Goal: Task Accomplishment & Management: Use online tool/utility

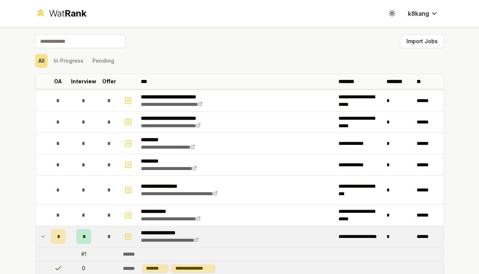
scroll to position [893, 0]
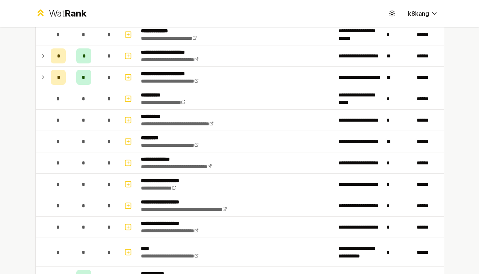
scroll to position [800, 0]
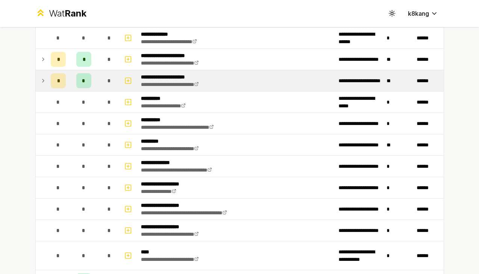
click at [44, 82] on icon at bounding box center [43, 80] width 6 height 9
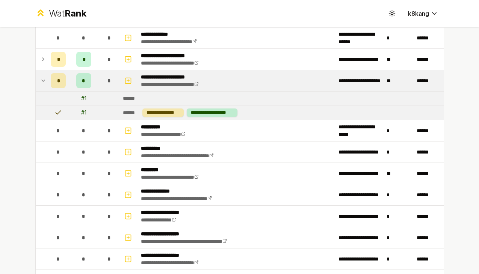
click at [44, 82] on icon at bounding box center [43, 80] width 6 height 9
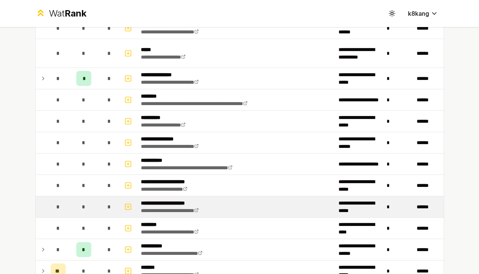
scroll to position [504, 0]
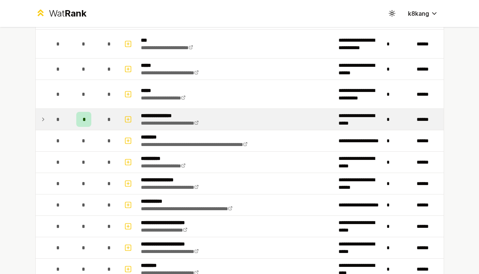
click at [42, 121] on icon at bounding box center [43, 119] width 6 height 9
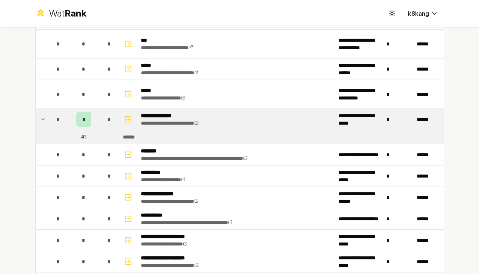
click at [34, 119] on div "**********" at bounding box center [239, 76] width 433 height 1106
click at [39, 120] on td at bounding box center [42, 119] width 12 height 21
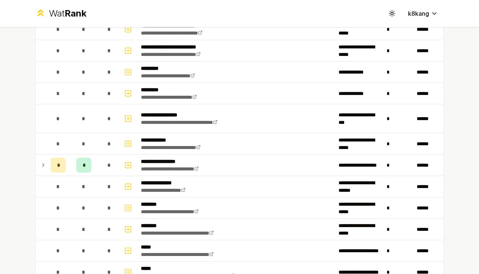
scroll to position [0, 0]
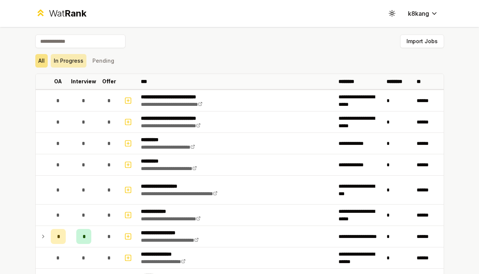
click at [67, 60] on button "In Progress" at bounding box center [69, 61] width 36 height 14
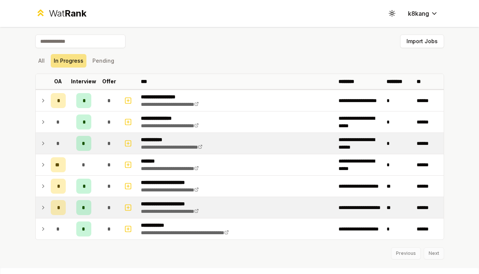
click at [146, 140] on p "**********" at bounding box center [179, 140] width 77 height 8
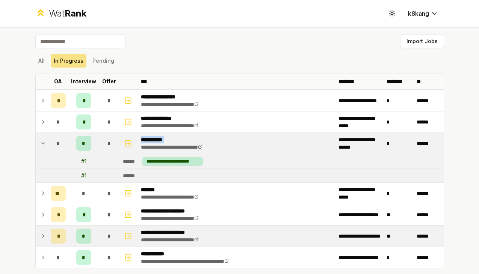
copy p "**********"
click at [98, 65] on button "Pending" at bounding box center [103, 61] width 28 height 14
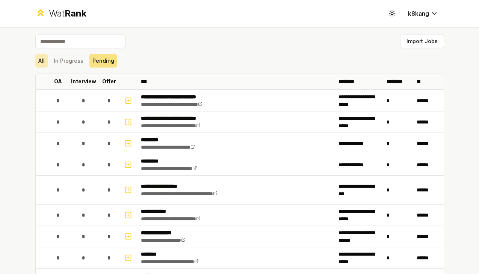
click at [45, 61] on button "All" at bounding box center [41, 61] width 12 height 14
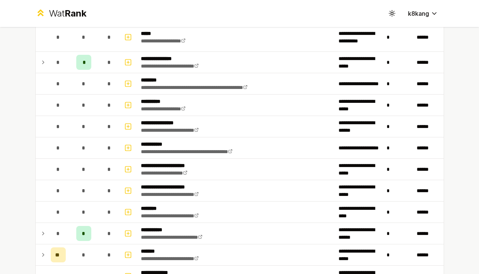
scroll to position [548, 0]
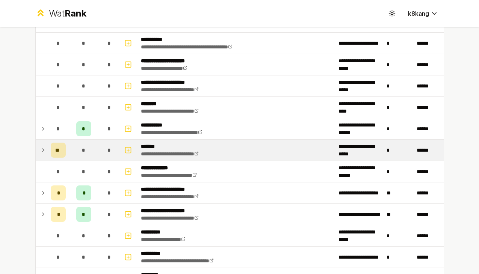
scroll to position [671, 0]
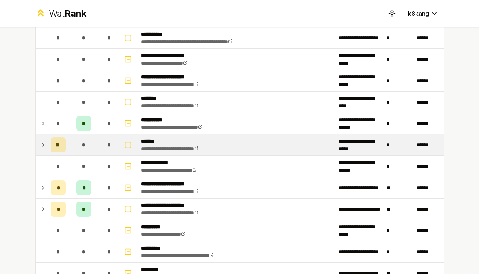
click at [44, 148] on icon at bounding box center [43, 145] width 6 height 9
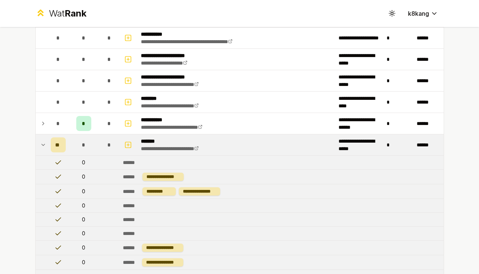
click at [45, 146] on icon at bounding box center [43, 145] width 6 height 9
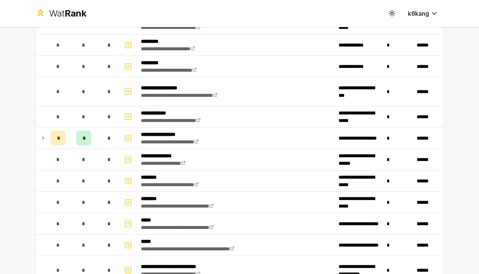
scroll to position [0, 0]
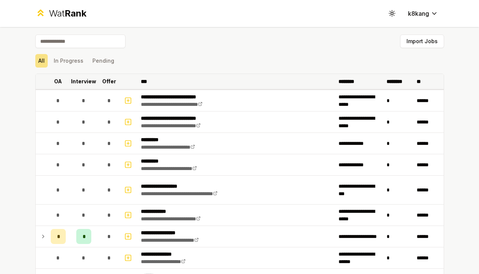
click at [352, 81] on p "********" at bounding box center [350, 82] width 22 height 8
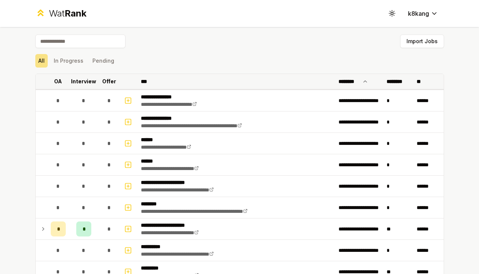
click at [352, 81] on p "********" at bounding box center [350, 82] width 22 height 8
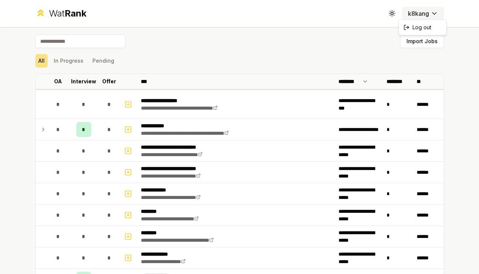
click at [425, 9] on html "**********" at bounding box center [239, 137] width 479 height 274
click at [390, 14] on icon at bounding box center [392, 13] width 7 height 7
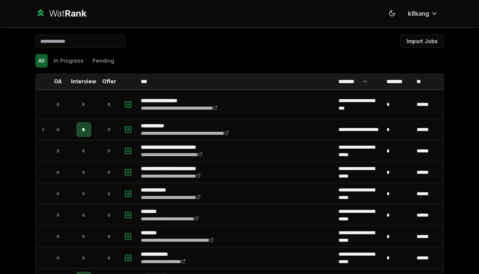
click at [59, 14] on div "Wat Rank" at bounding box center [68, 14] width 38 height 12
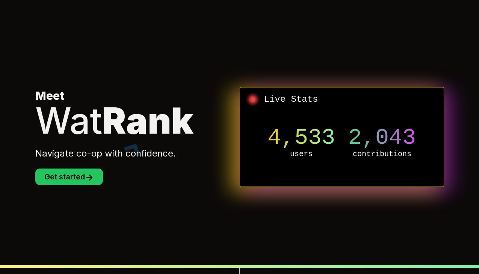
click at [206, 114] on div "Wat Rank" at bounding box center [137, 121] width 204 height 36
click at [77, 174] on button "Get started" at bounding box center [69, 177] width 68 height 17
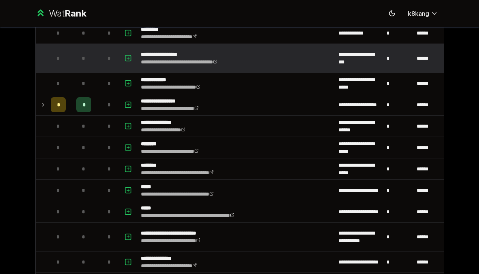
scroll to position [120, 0]
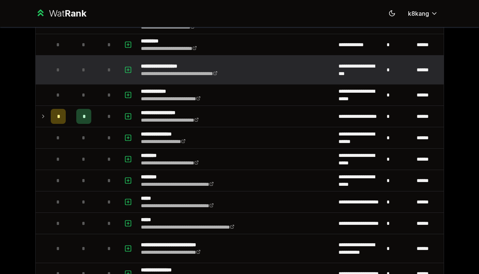
click at [85, 62] on td "*" at bounding box center [84, 70] width 30 height 29
click at [131, 68] on icon "button" at bounding box center [128, 69] width 8 height 9
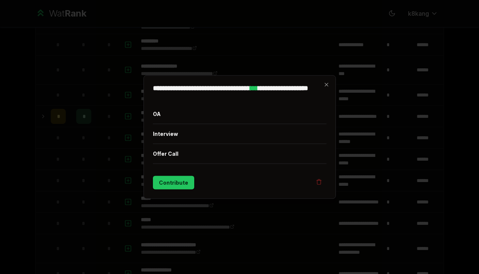
click at [131, 68] on div at bounding box center [239, 137] width 479 height 274
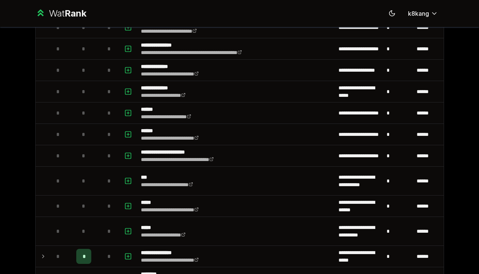
scroll to position [0, 0]
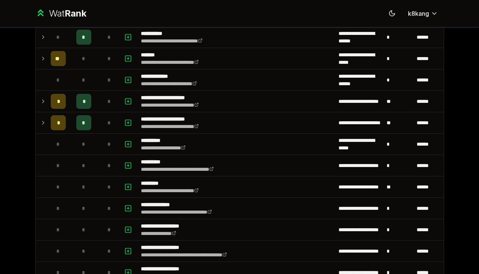
scroll to position [726, 0]
